Goal: Information Seeking & Learning: Check status

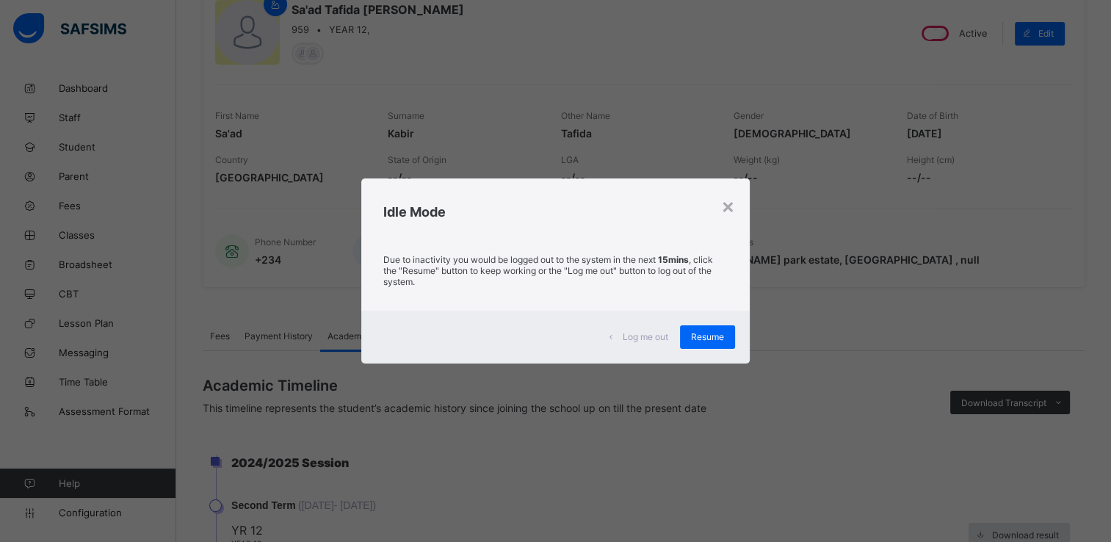
click at [707, 342] on span "Resume" at bounding box center [707, 336] width 33 height 11
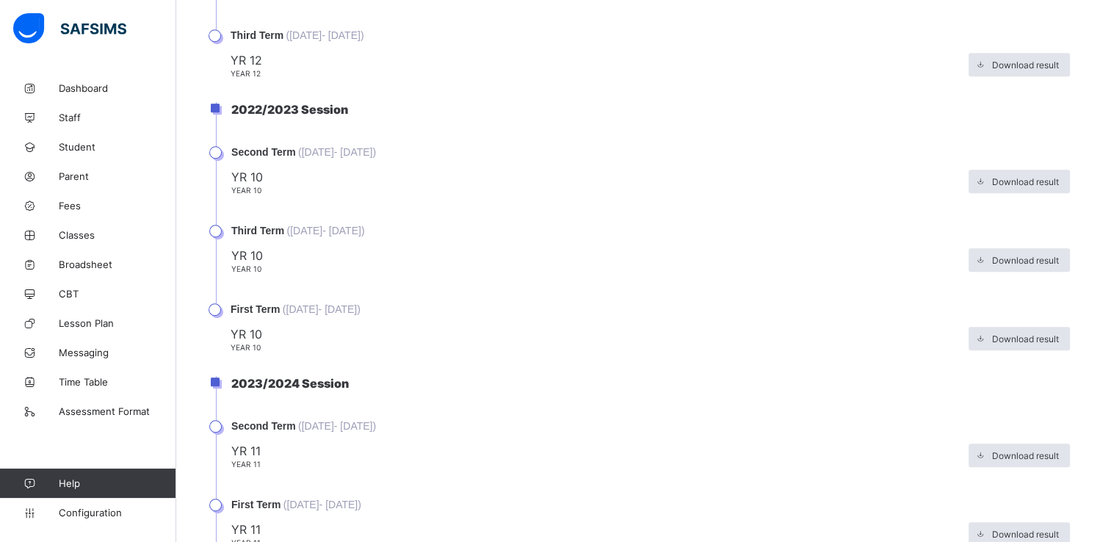
scroll to position [770, 0]
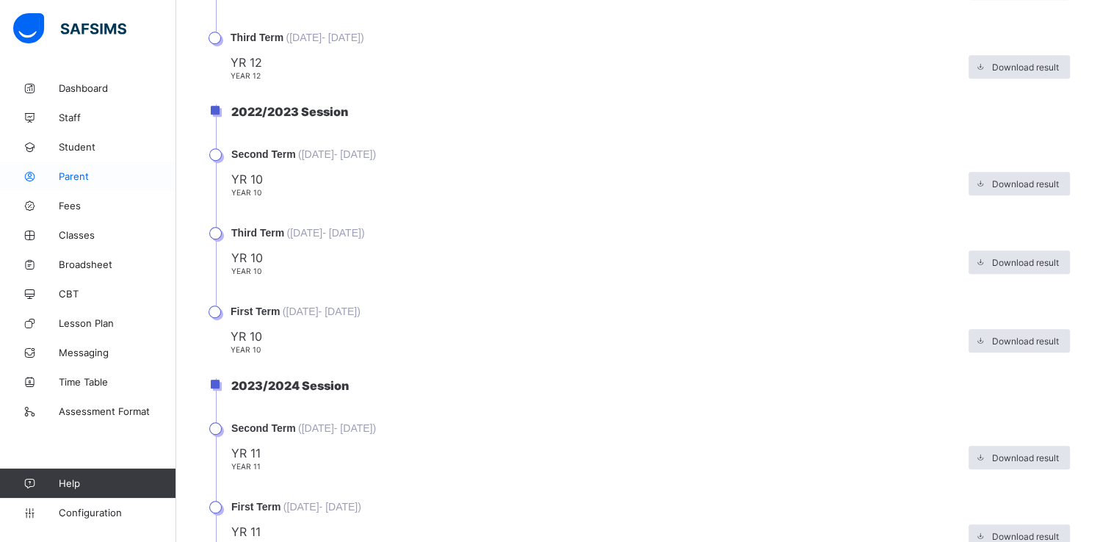
click at [68, 170] on span "Parent" at bounding box center [117, 176] width 117 height 12
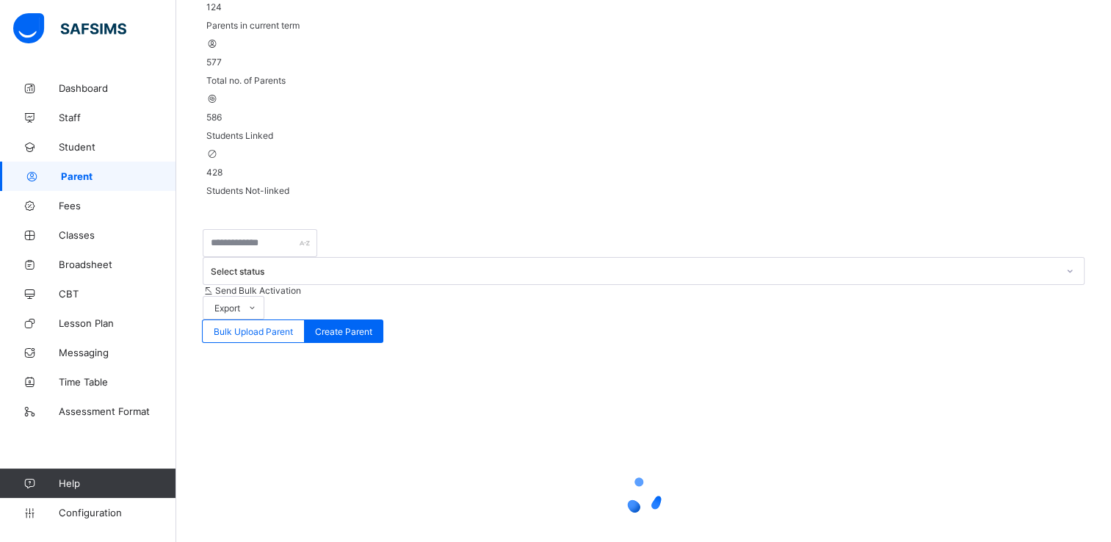
scroll to position [104, 0]
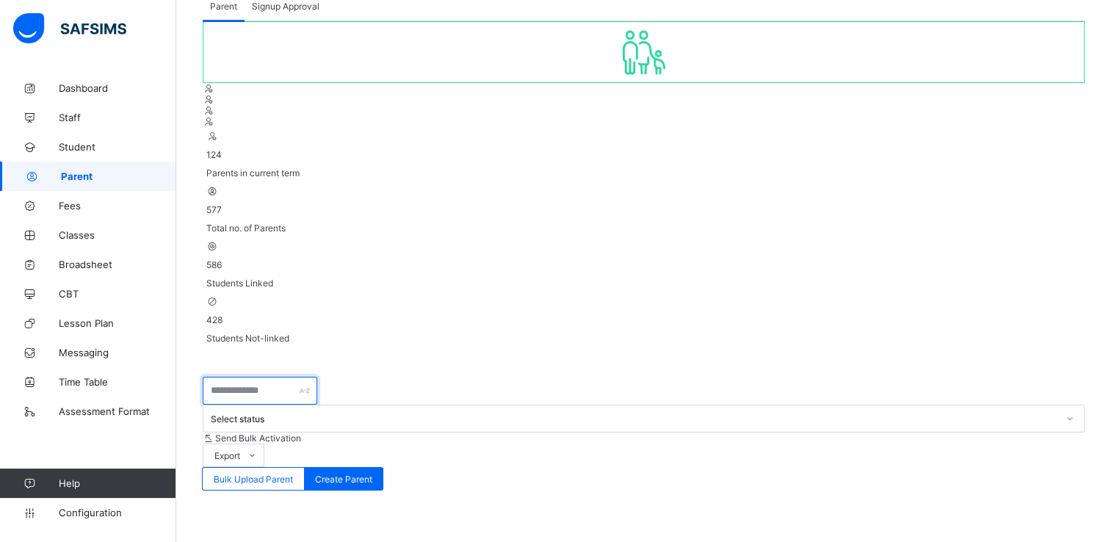
click at [246, 377] on input "text" at bounding box center [260, 391] width 115 height 28
type input "********"
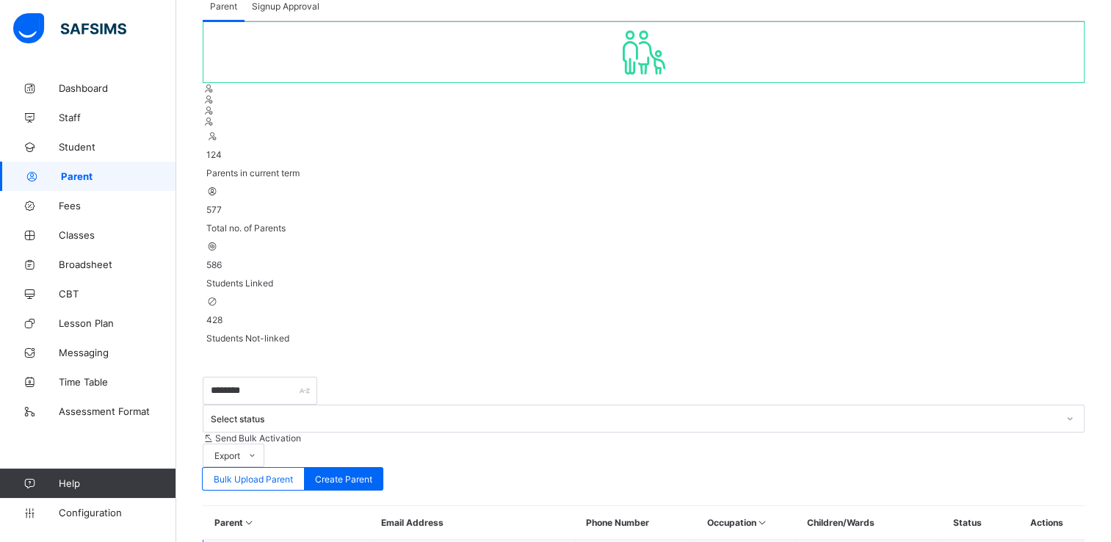
drag, startPoint x: 496, startPoint y: 281, endPoint x: 399, endPoint y: 281, distance: 96.2
copy td "isa83.ym@gmail.com"
click at [98, 262] on span "Broadsheet" at bounding box center [117, 264] width 117 height 12
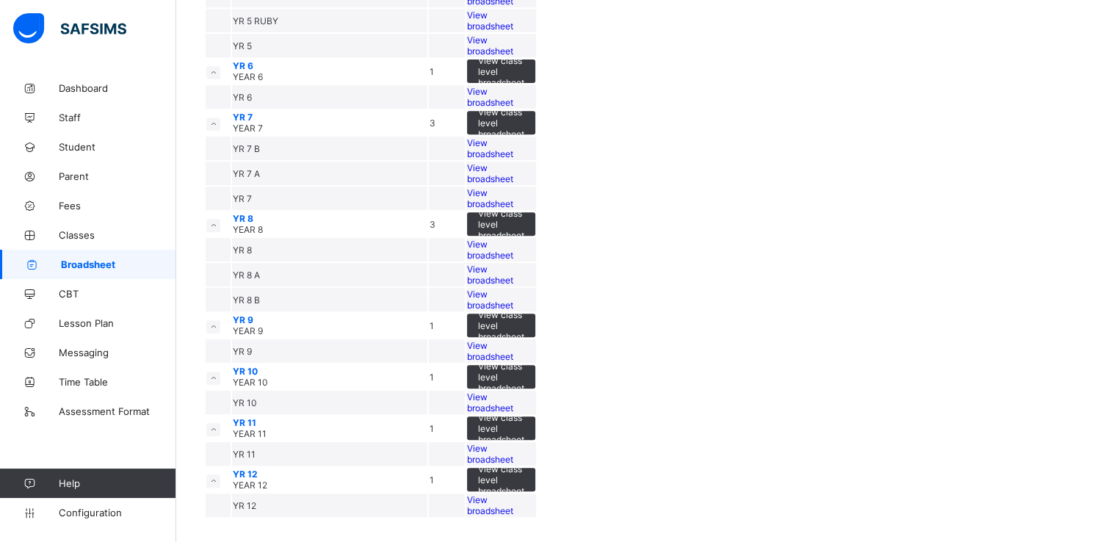
scroll to position [1218, 0]
click at [513, 443] on span "View broadsheet" at bounding box center [490, 454] width 46 height 22
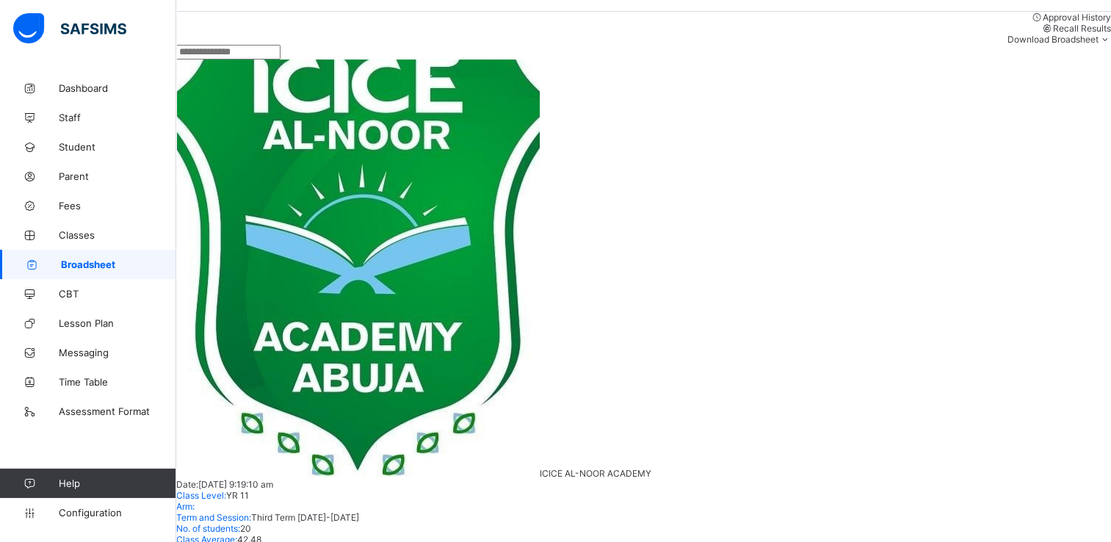
scroll to position [607, 22]
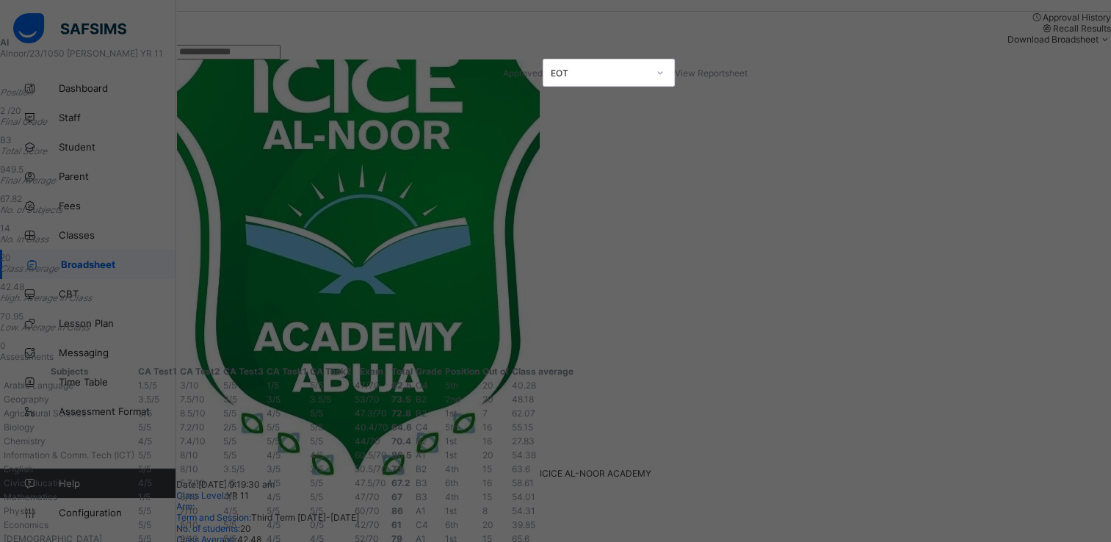
click at [748, 78] on span "View Reportsheet" at bounding box center [711, 73] width 73 height 11
click at [140, 122] on div "AI Alnoor/23/1050 Aisha Yahaya Isa YR 11 Approved EOT View Reportsheet Position…" at bounding box center [555, 271] width 1111 height 542
drag, startPoint x: 140, startPoint y: 122, endPoint x: 126, endPoint y: 122, distance: 14.0
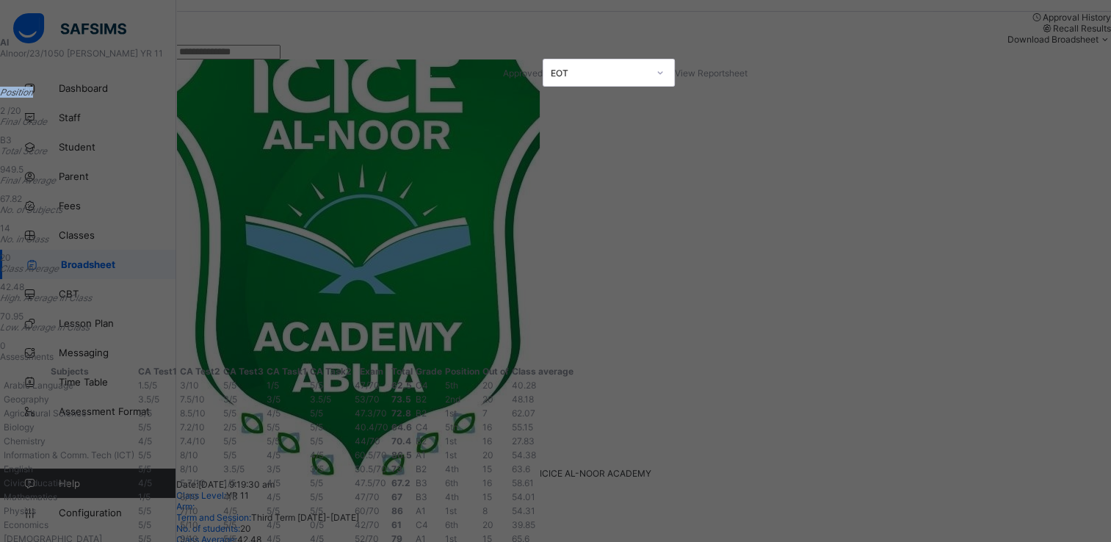
click at [126, 122] on div "AI Alnoor/23/1050 Aisha Yahaya Isa YR 11 Approved EOT View Reportsheet Position…" at bounding box center [555, 271] width 1111 height 542
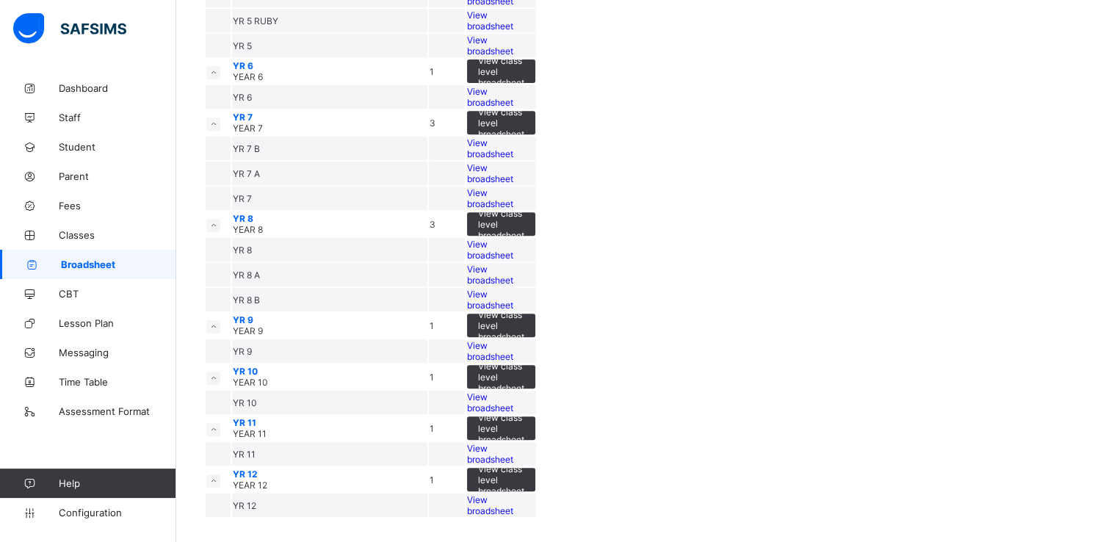
scroll to position [912, 0]
click at [513, 286] on span "View broadsheet" at bounding box center [490, 275] width 46 height 22
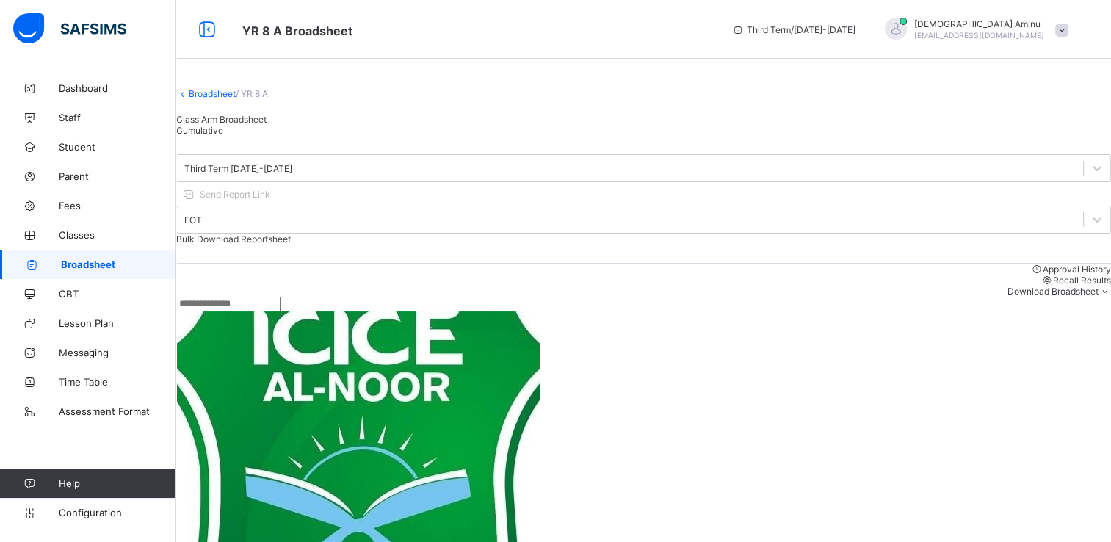
click at [281, 311] on input "text" at bounding box center [228, 304] width 104 height 15
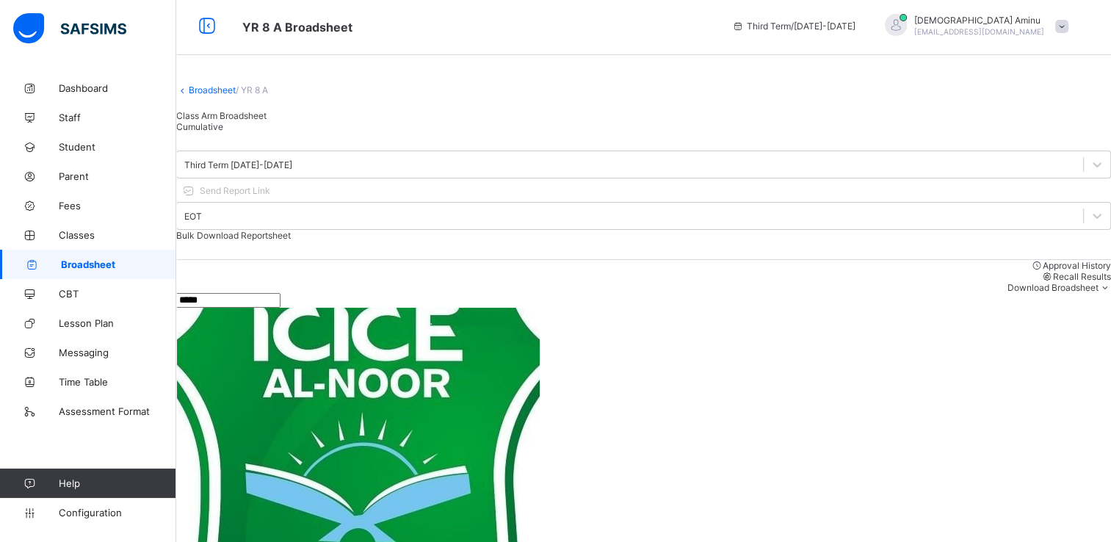
type input "*****"
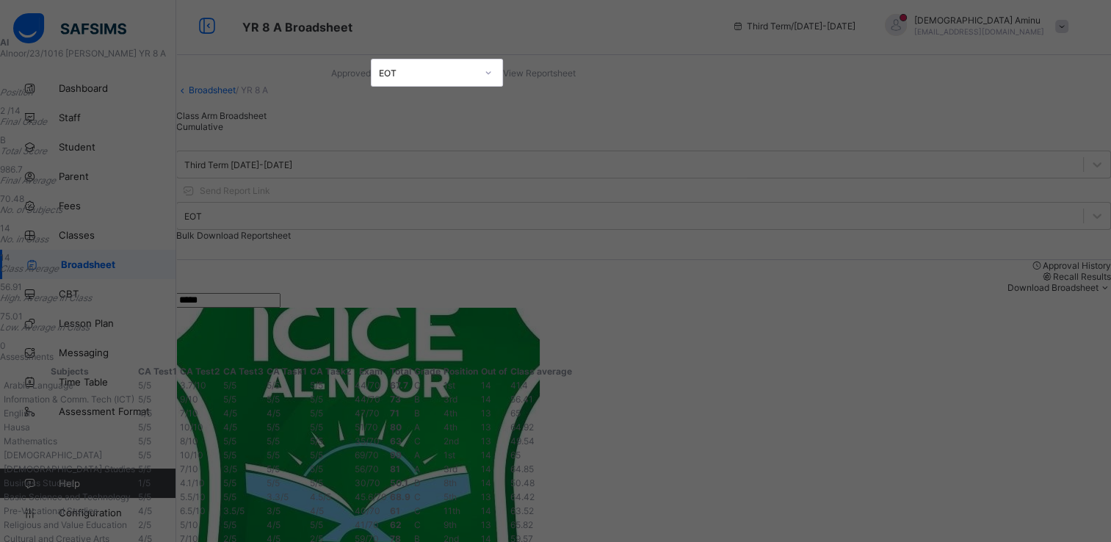
click at [576, 70] on span "View Reportsheet" at bounding box center [539, 73] width 73 height 11
